Goal: Information Seeking & Learning: Learn about a topic

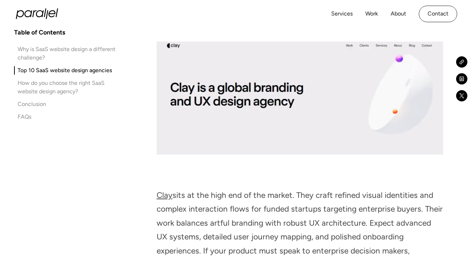
scroll to position [3731, 0]
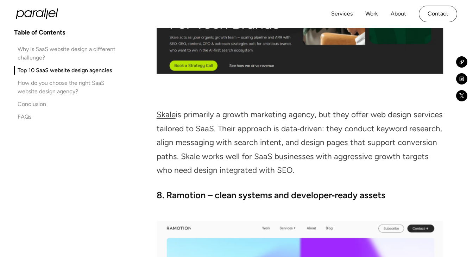
click at [429, 41] on img at bounding box center [299, 8] width 286 height 131
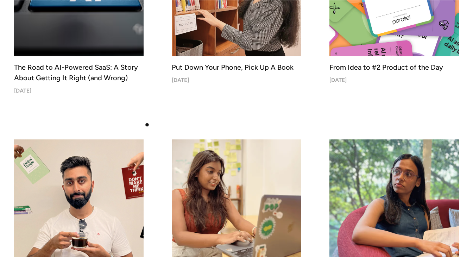
scroll to position [331, 0]
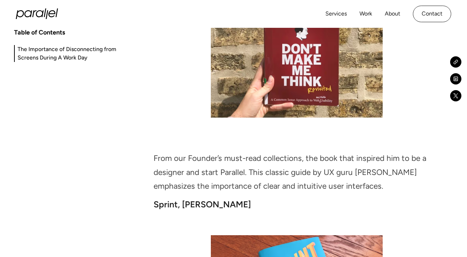
scroll to position [2179, 0]
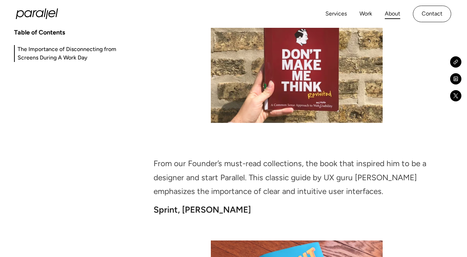
click at [385, 13] on link "About" at bounding box center [392, 14] width 15 height 10
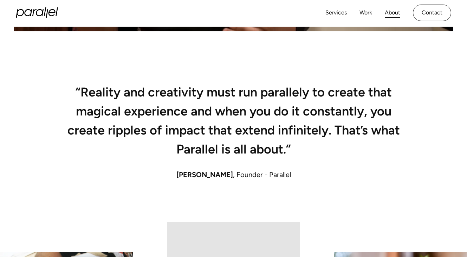
scroll to position [465, 0]
